Goal: Information Seeking & Learning: Learn about a topic

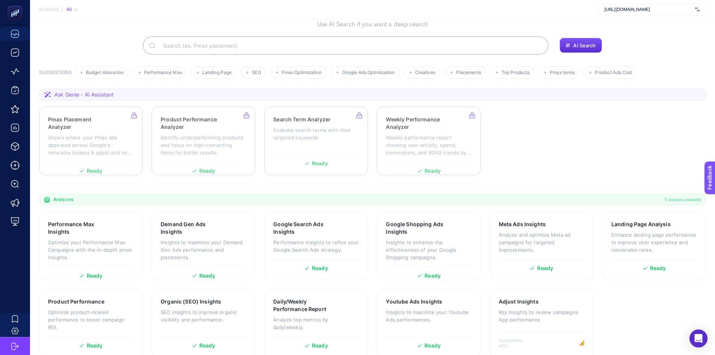
scroll to position [51, 0]
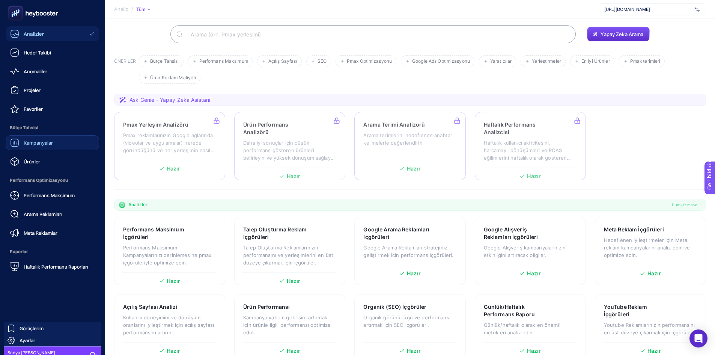
click at [34, 140] on font "Kampanyalar" at bounding box center [38, 143] width 29 height 6
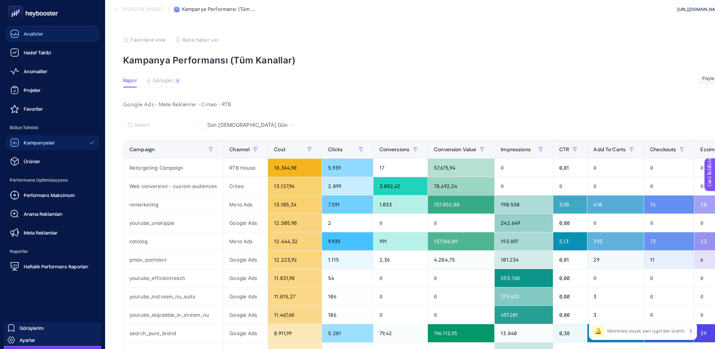
click at [27, 39] on link "Analizler" at bounding box center [52, 33] width 93 height 15
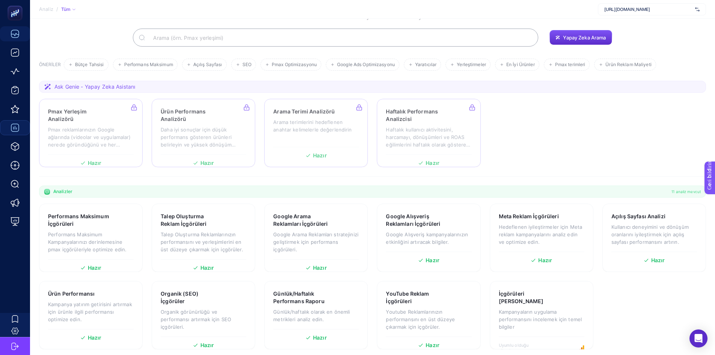
scroll to position [51, 0]
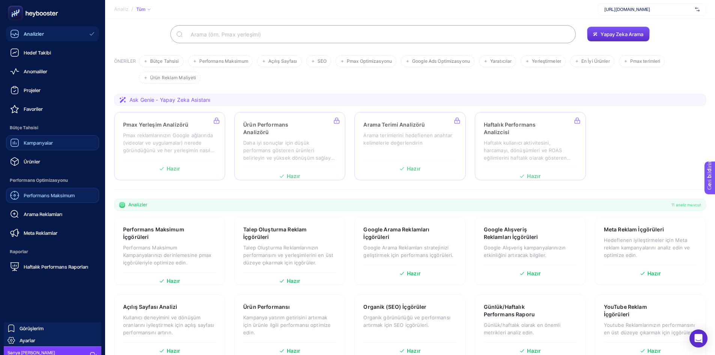
click at [44, 196] on font "Performans Maksimum" at bounding box center [49, 195] width 51 height 6
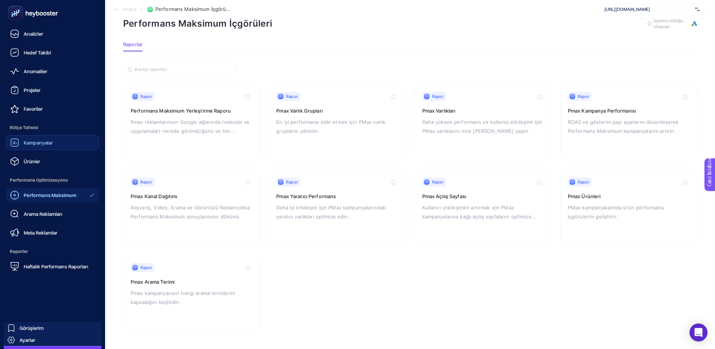
scroll to position [20, 0]
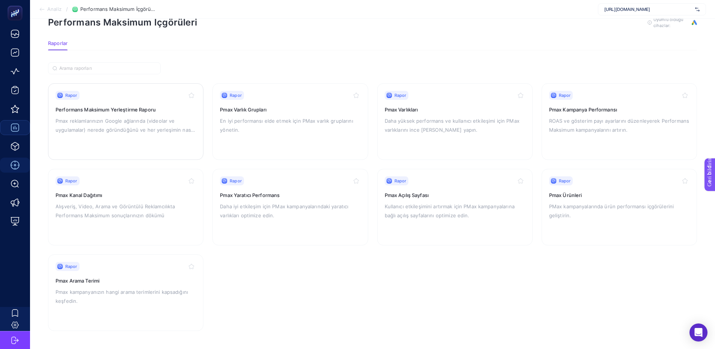
click at [134, 112] on font "Performans Maksimum Yerleştirme Raporu" at bounding box center [106, 110] width 100 height 6
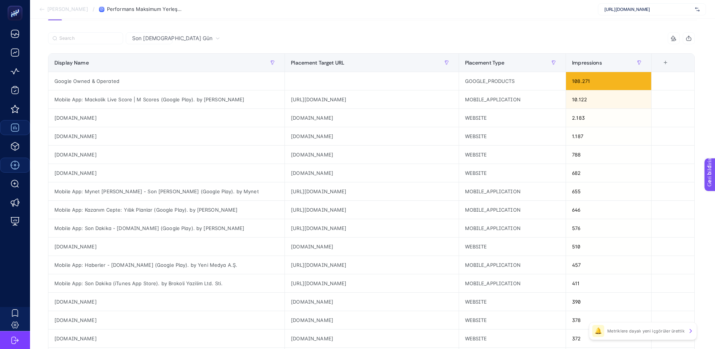
scroll to position [66, 0]
click at [119, 82] on div "Google Owned & Operated" at bounding box center [166, 82] width 236 height 18
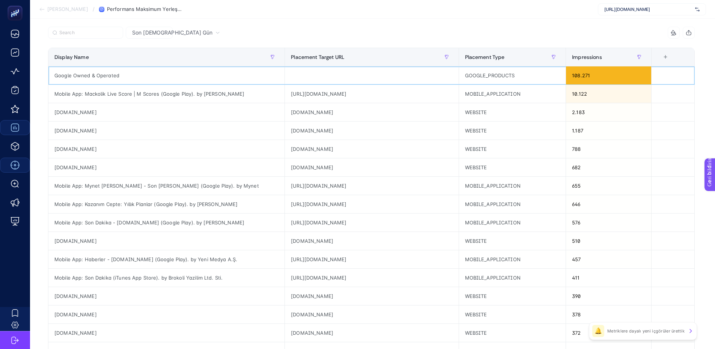
scroll to position [0, 0]
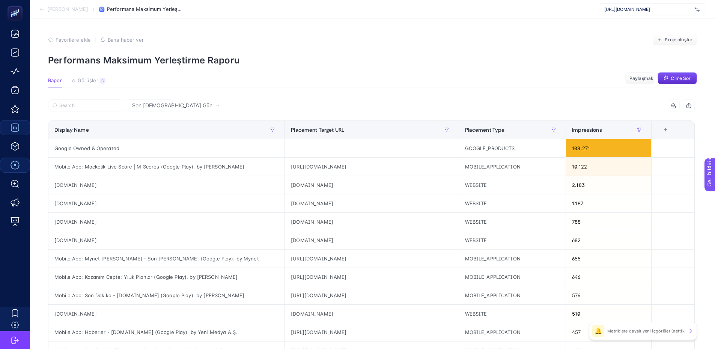
click at [47, 10] on li "[PERSON_NAME]" at bounding box center [63, 9] width 49 height 6
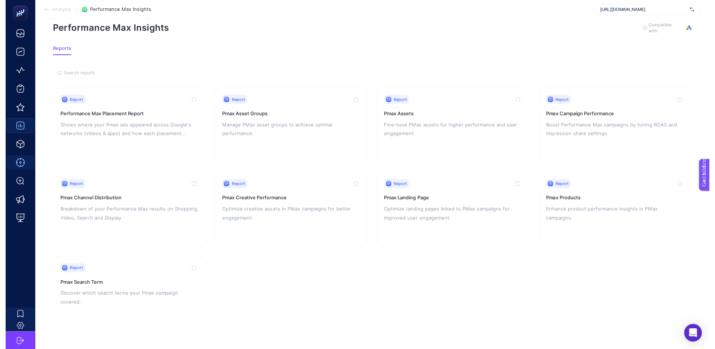
scroll to position [20, 0]
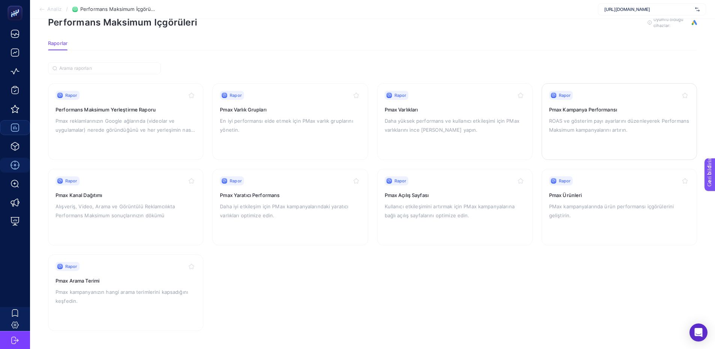
click at [571, 116] on div "Rapor Pmax Kampanya Performansı ROAS ve gösterim payı ayarlarını düzenleyerek P…" at bounding box center [619, 122] width 140 height 62
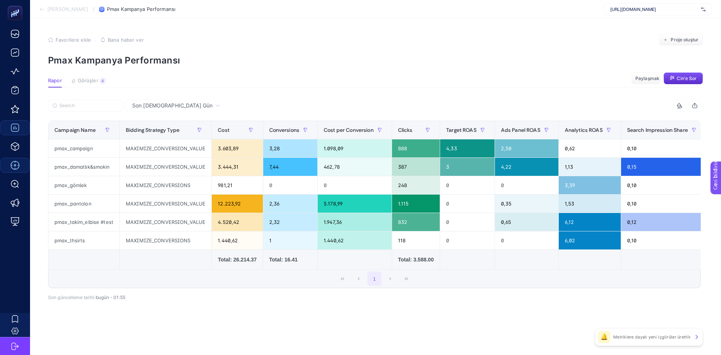
click at [51, 7] on font "[PERSON_NAME]" at bounding box center [67, 9] width 41 height 6
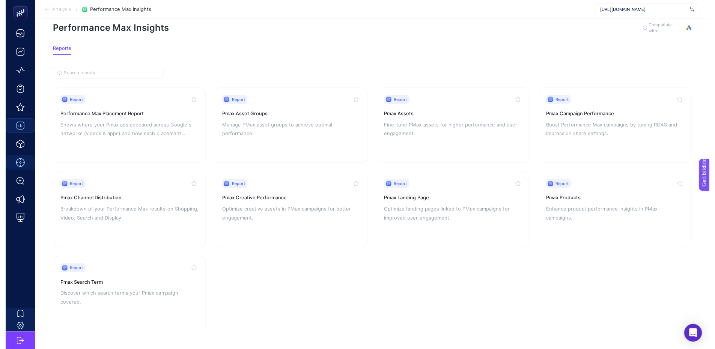
scroll to position [20, 0]
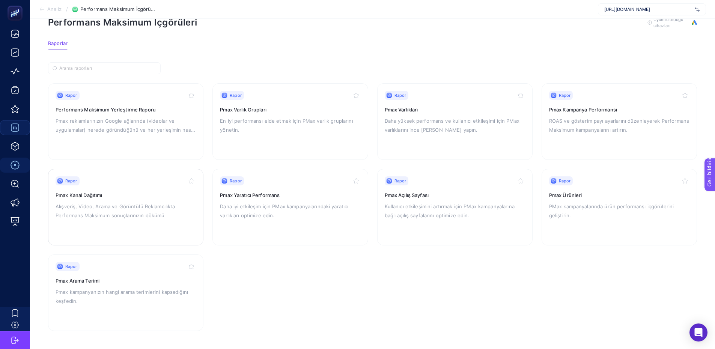
click at [124, 200] on div "Rapor Pmax Kanal Dağıtımı Alışveriş, Video, Arama ve Görüntülü Reklamcılıkta Pe…" at bounding box center [126, 207] width 140 height 62
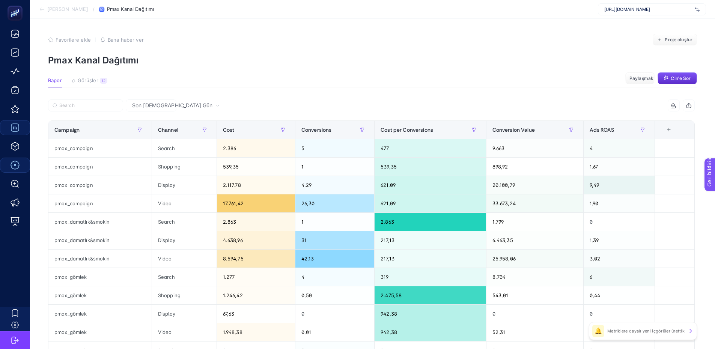
click at [142, 104] on font "Son [DEMOGRAPHIC_DATA] Gün" at bounding box center [172, 105] width 80 height 6
click at [156, 146] on font "Son [DEMOGRAPHIC_DATA] Gün" at bounding box center [160, 156] width 58 height 21
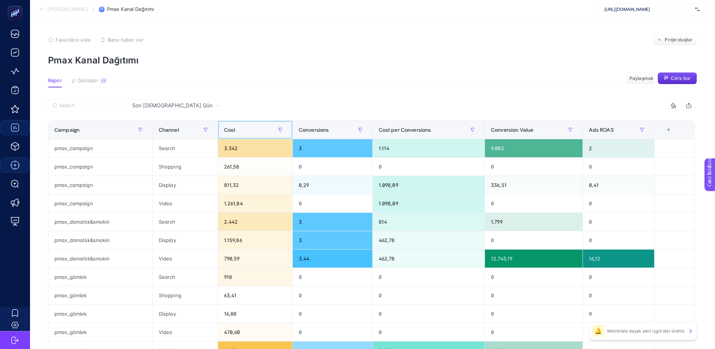
click at [232, 125] on div "Cost" at bounding box center [255, 130] width 62 height 12
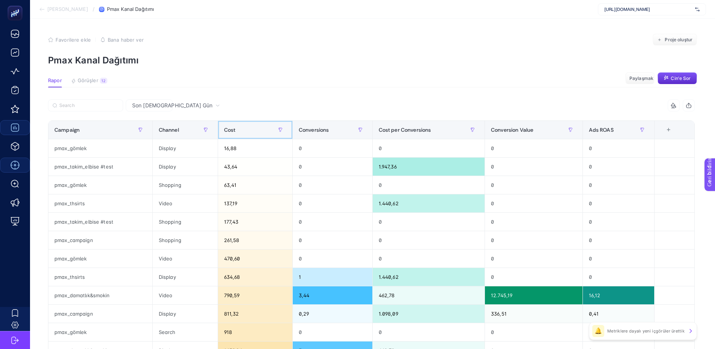
click at [244, 127] on div "Cost" at bounding box center [255, 130] width 62 height 12
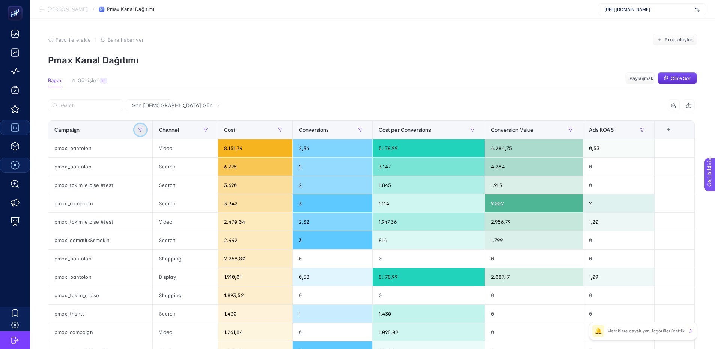
click at [142, 132] on icon "button" at bounding box center [140, 130] width 5 height 5
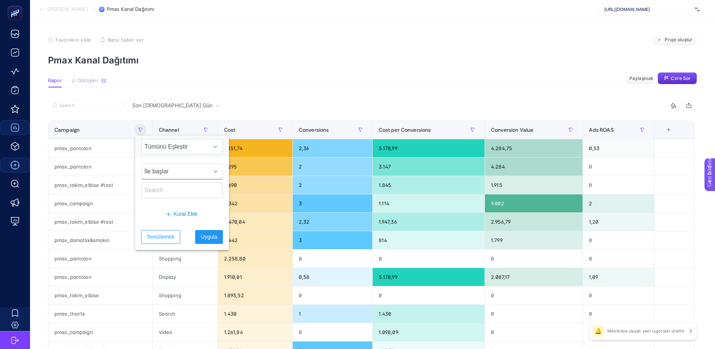
click at [161, 173] on font "İle başlar" at bounding box center [157, 171] width 24 height 6
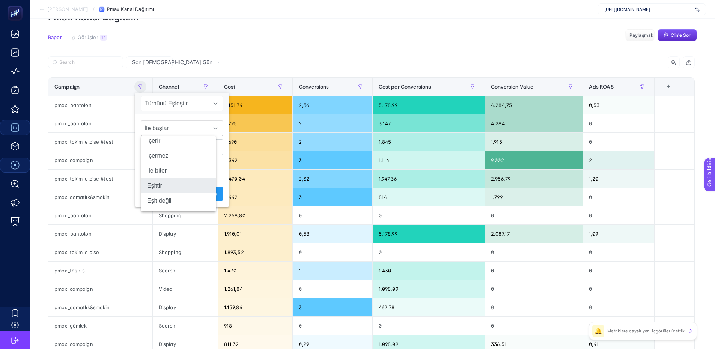
scroll to position [44, 3]
click at [252, 40] on section "Rapor Görüşler 12 Metriklere dayalı yeni içgörüler ürettik Paylaşmak Cin'e Sor" at bounding box center [372, 39] width 649 height 10
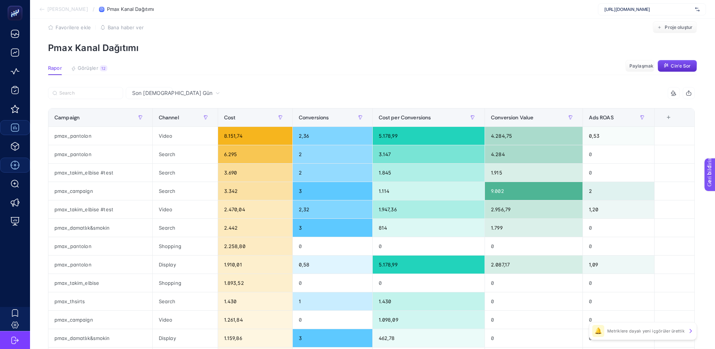
scroll to position [0, 3]
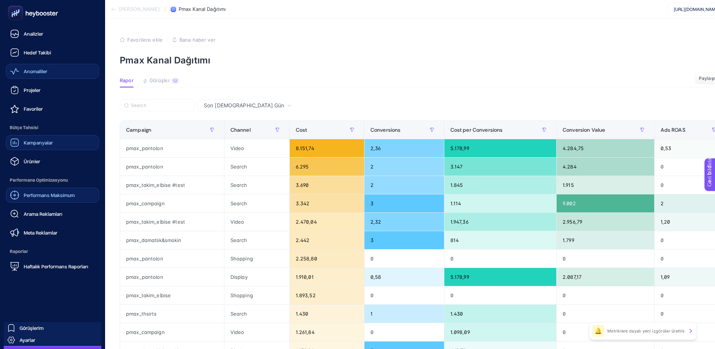
click at [39, 72] on font "Anomaliler" at bounding box center [36, 71] width 24 height 6
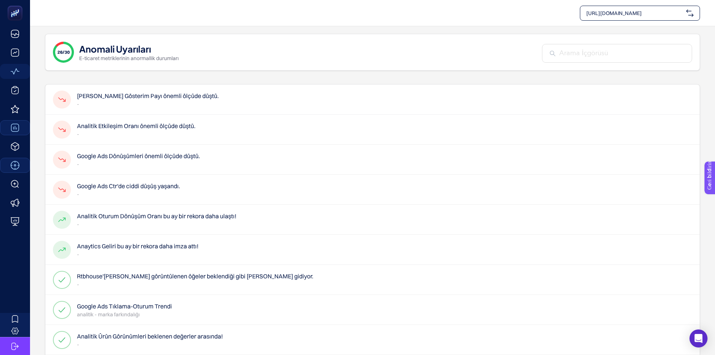
click at [185, 98] on font "[PERSON_NAME] Gösterim Payı önemli ölçüde düştü." at bounding box center [148, 96] width 142 height 8
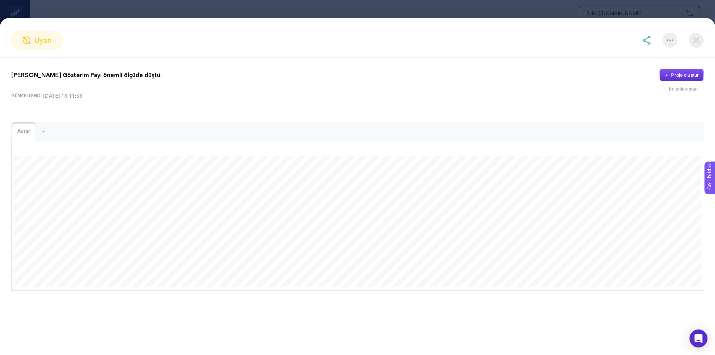
click at [695, 35] on img at bounding box center [696, 40] width 15 height 15
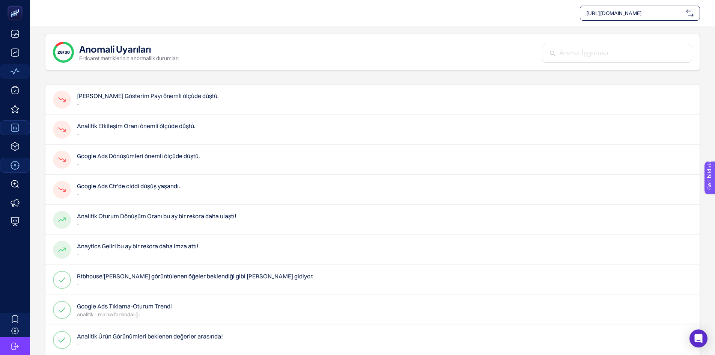
click at [139, 127] on font "Analitik Etkileşim Oranı önemli ölçüde düştü." at bounding box center [136, 126] width 119 height 8
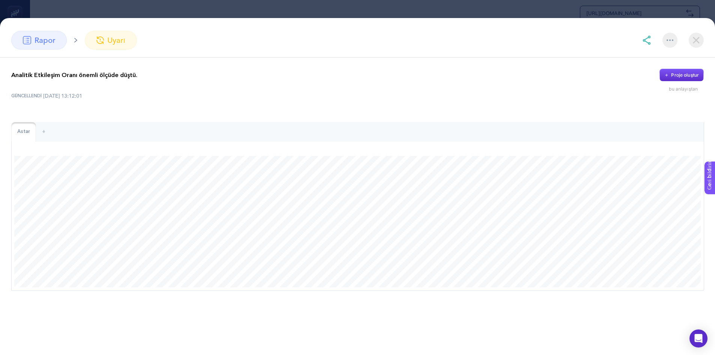
click at [693, 43] on img at bounding box center [696, 40] width 15 height 15
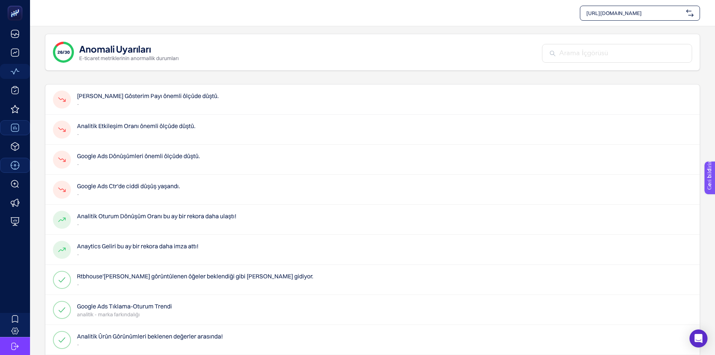
click at [168, 153] on font "Google Ads Dönüşümleri önemli ölçüde düştü." at bounding box center [138, 156] width 123 height 8
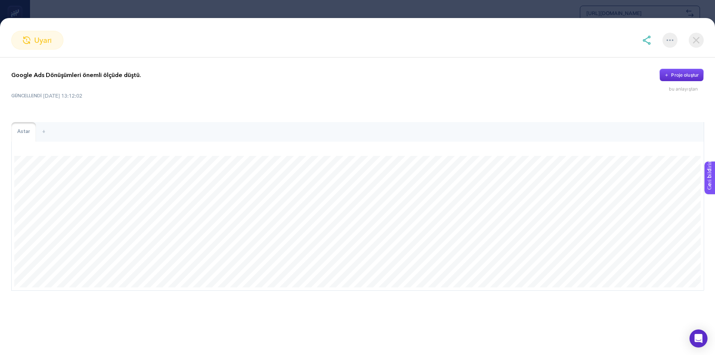
click at [696, 40] on img at bounding box center [696, 40] width 15 height 15
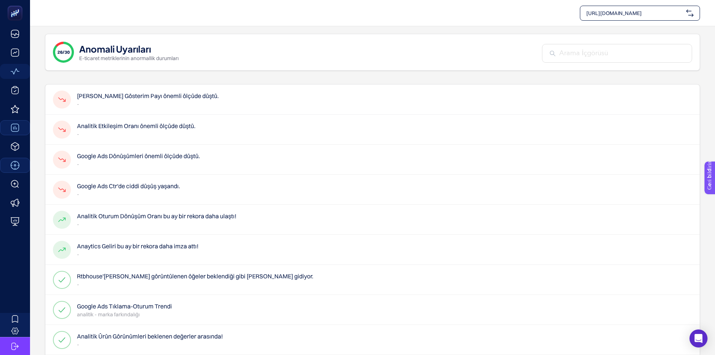
click at [141, 188] on font "Google Ads Ctr'de ciddi düşüş yaşandı." at bounding box center [128, 186] width 103 height 8
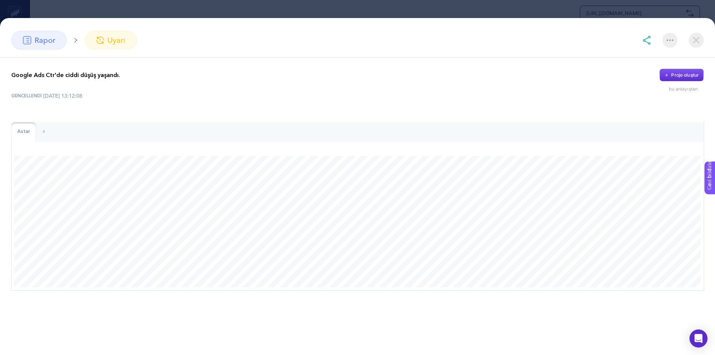
click at [693, 45] on img at bounding box center [696, 40] width 15 height 15
